Goal: Task Accomplishment & Management: Complete application form

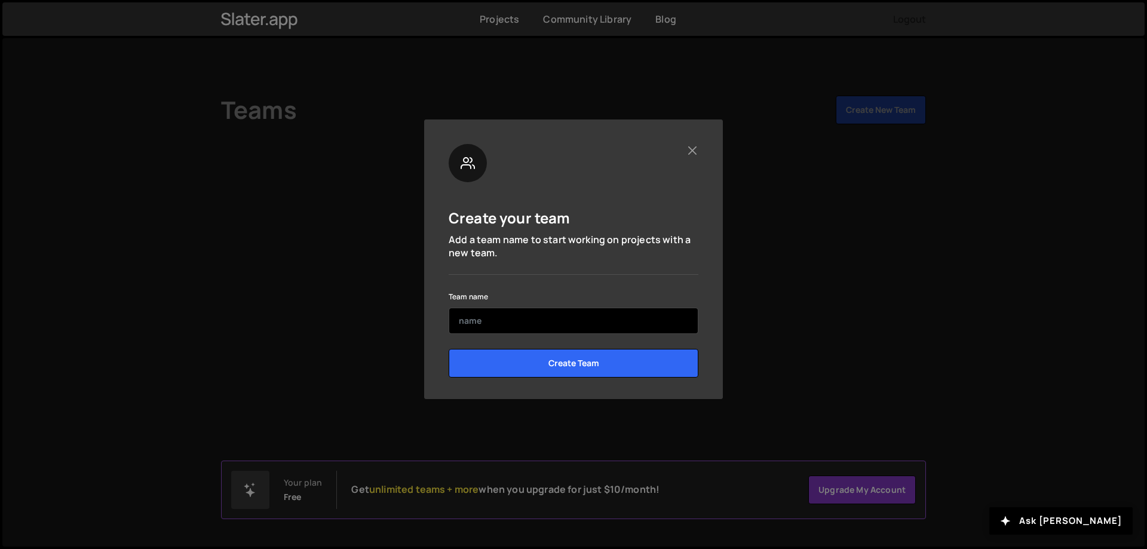
click at [503, 326] on input "text" at bounding box center [574, 321] width 250 height 26
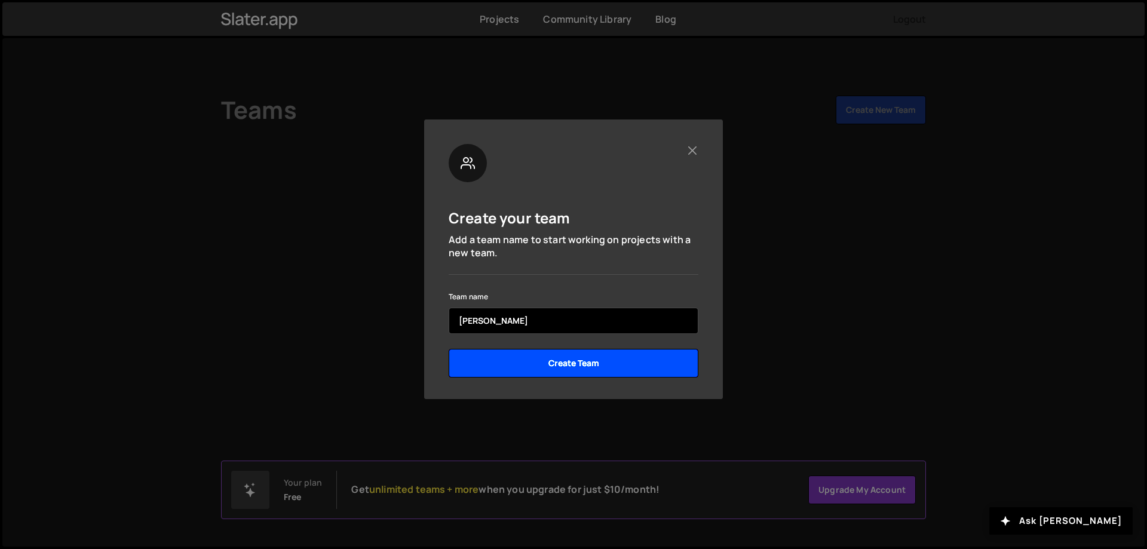
type input "[PERSON_NAME]"
click at [558, 372] on input "Create Team" at bounding box center [574, 363] width 250 height 29
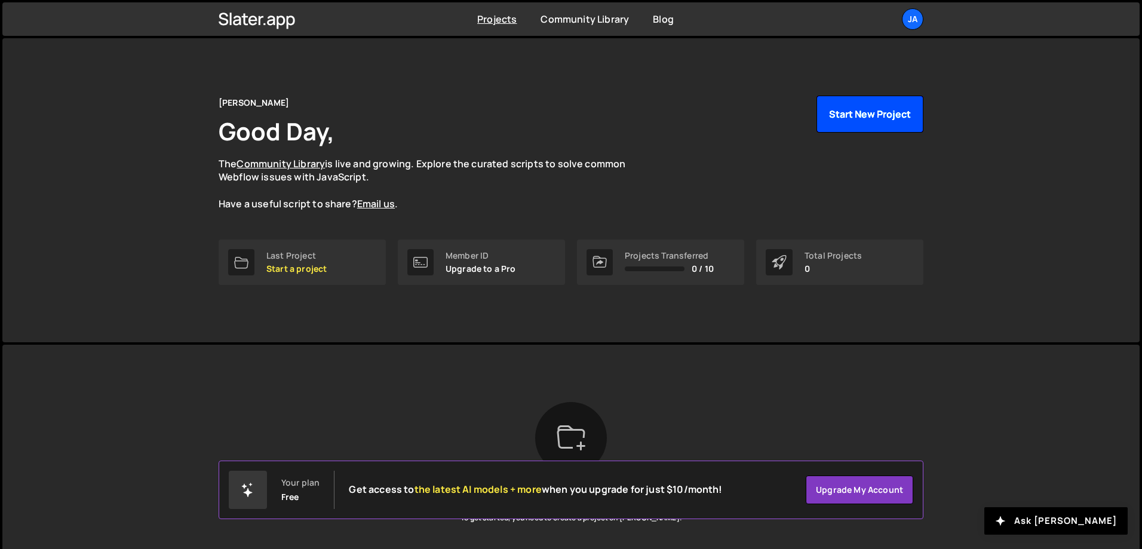
click at [849, 114] on button "Start New Project" at bounding box center [870, 114] width 107 height 37
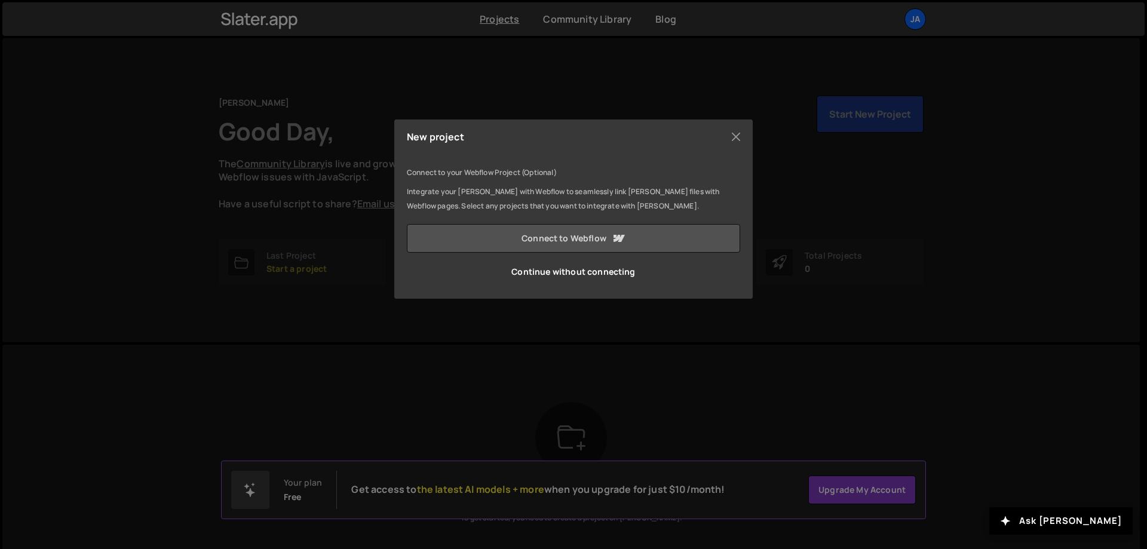
click at [562, 232] on link "Connect to Webflow" at bounding box center [573, 238] width 333 height 29
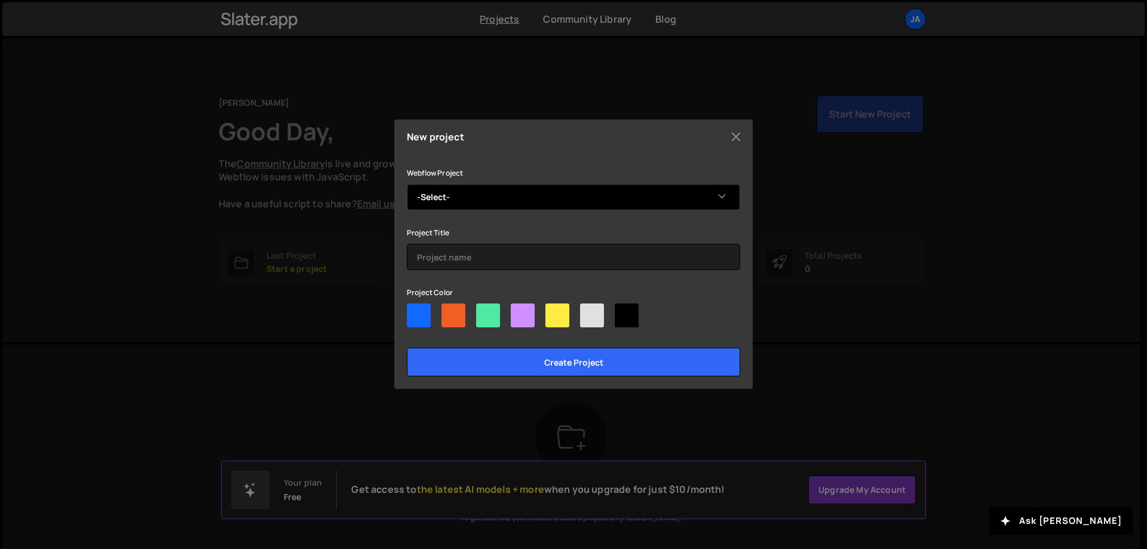
click at [653, 197] on select "-Select- Digital Design" at bounding box center [573, 197] width 333 height 26
select select "68b1b14e9d6f788c350bbd67"
click at [407, 184] on select "-Select- Digital Design" at bounding box center [573, 197] width 333 height 26
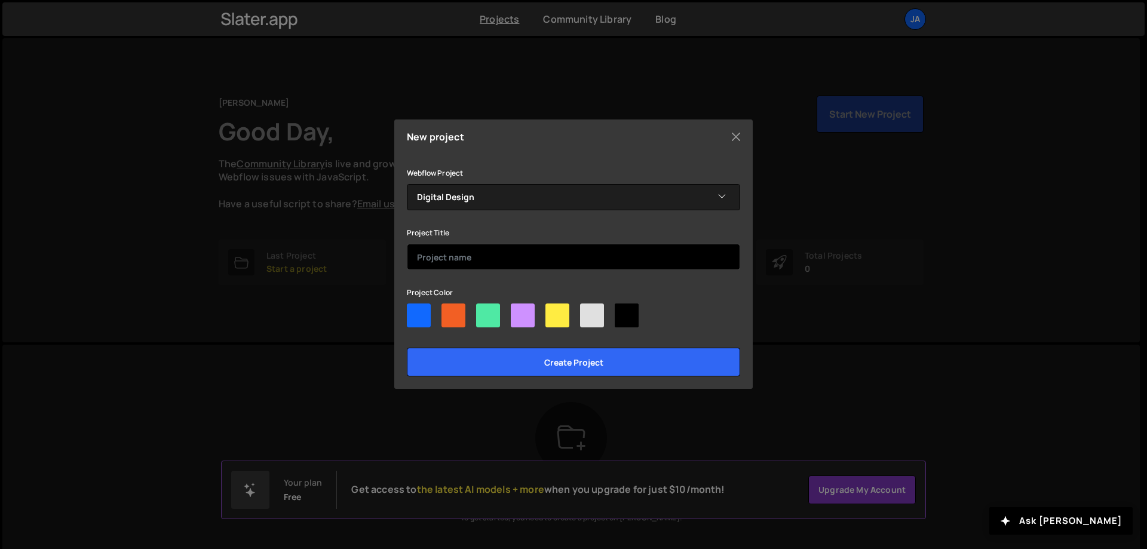
click at [620, 254] on input "text" at bounding box center [573, 257] width 333 height 26
type input "[PERSON_NAME]"
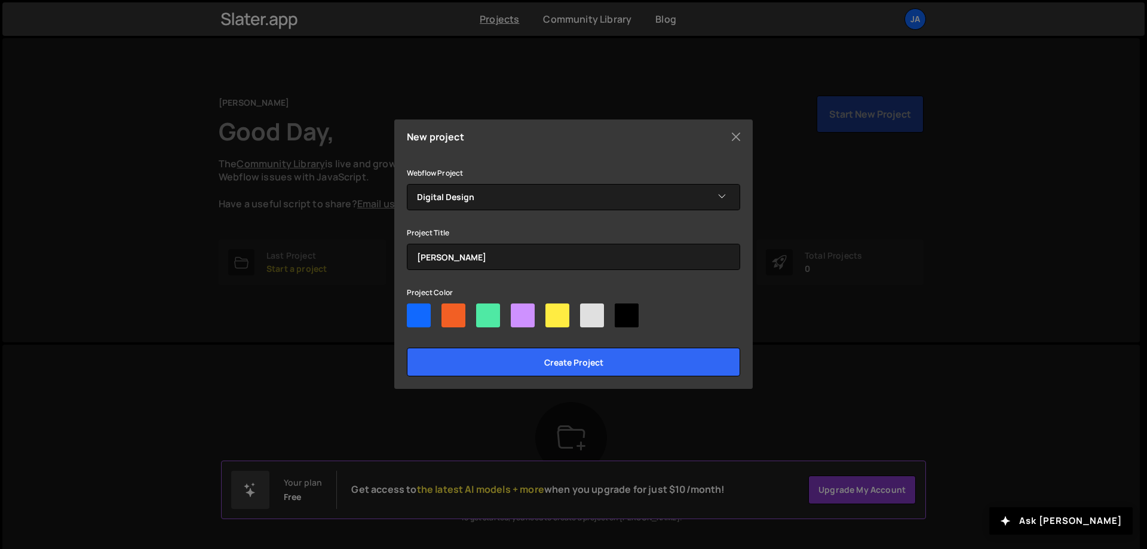
click at [454, 311] on div at bounding box center [454, 316] width 24 height 24
click at [449, 311] on input"] "radio" at bounding box center [446, 308] width 8 height 8
radio input"] "true"
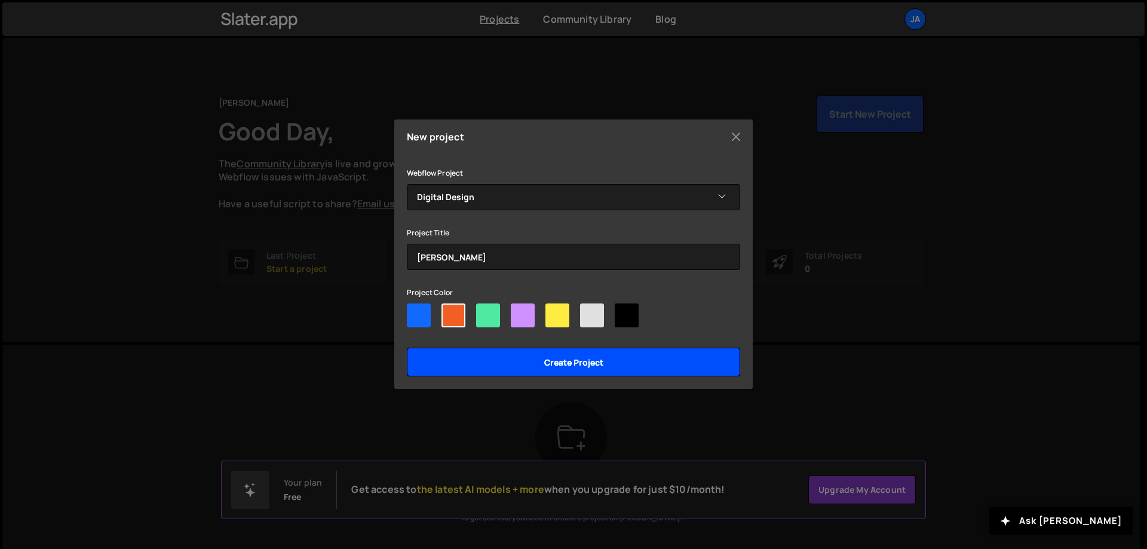
click at [564, 360] on input "Create project" at bounding box center [573, 362] width 333 height 29
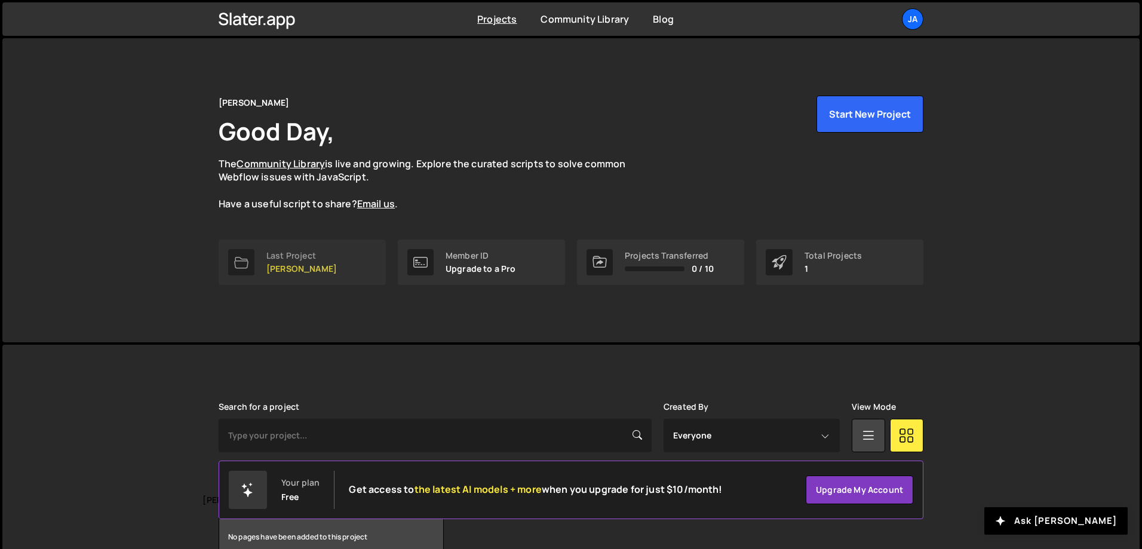
click at [294, 261] on div "Last Project" at bounding box center [301, 256] width 71 height 10
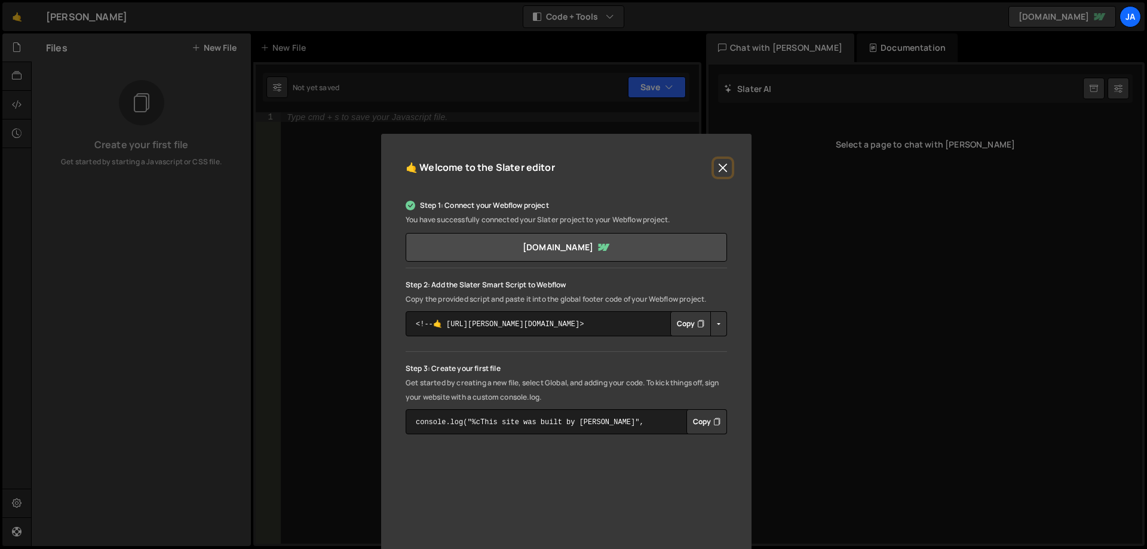
click at [724, 167] on button "Close" at bounding box center [723, 168] width 18 height 18
